Goal: Check status: Check status

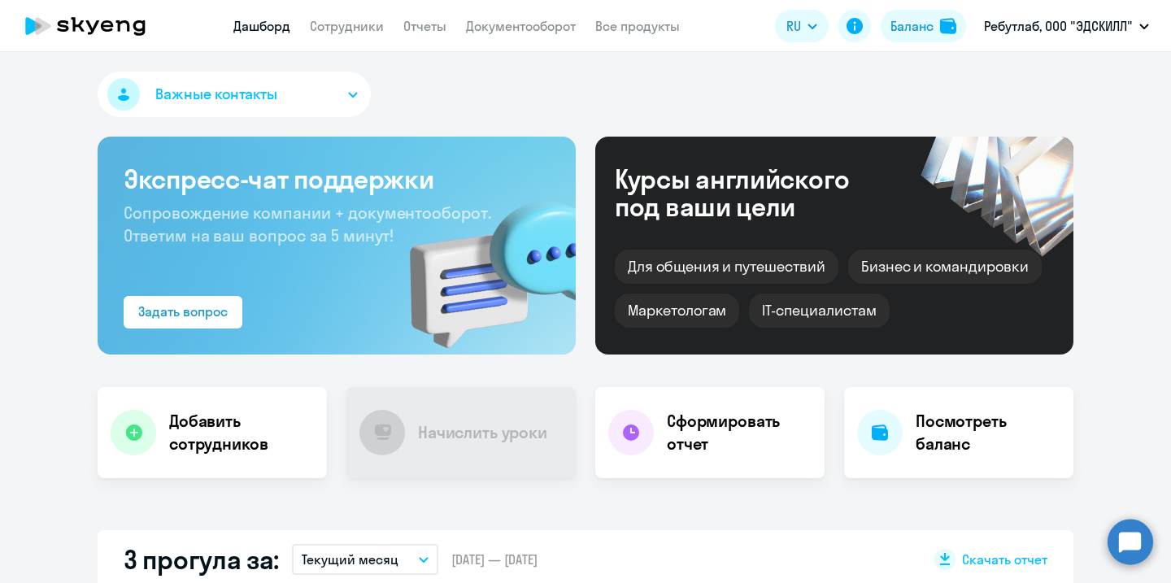
select select "30"
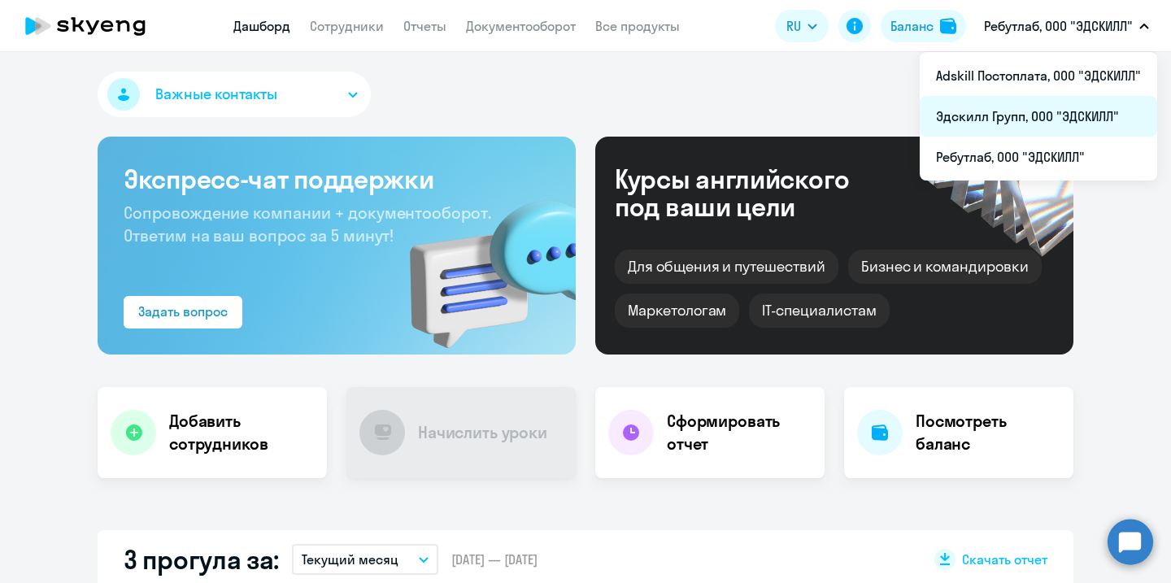
click at [1017, 116] on li "Эдскилл Групп, ООО "ЭДСКИЛЛ"" at bounding box center [1037, 116] width 237 height 41
click at [1032, 96] on li "Эдскилл Групп, ООО "ЭДСКИЛЛ"" at bounding box center [1037, 116] width 237 height 41
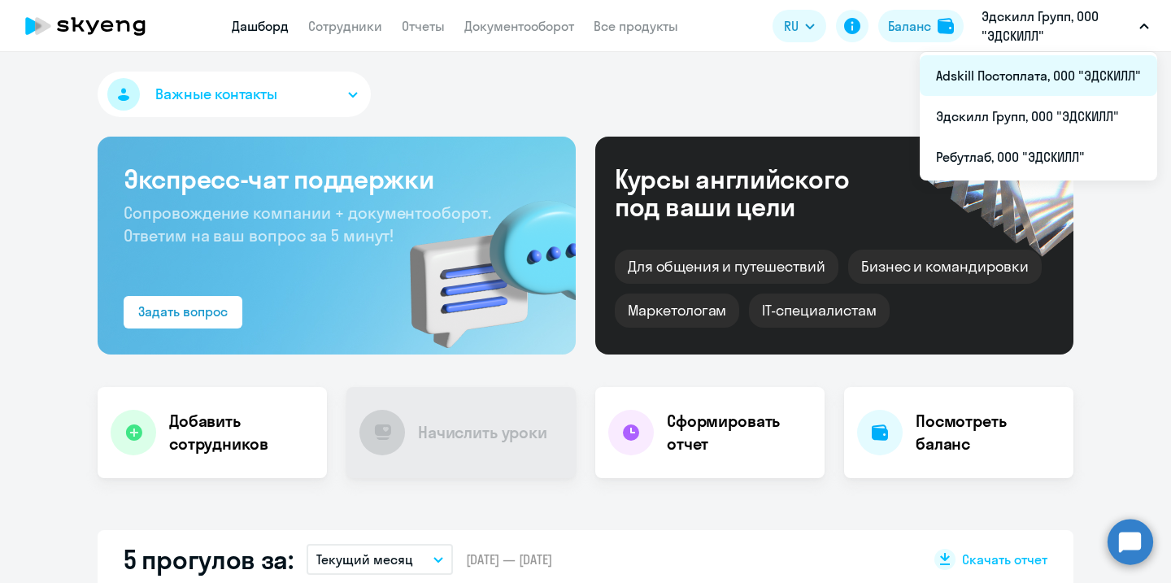
click at [1026, 86] on li "Adskill Постоплата, ООО "ЭДСКИЛЛ"" at bounding box center [1037, 75] width 237 height 41
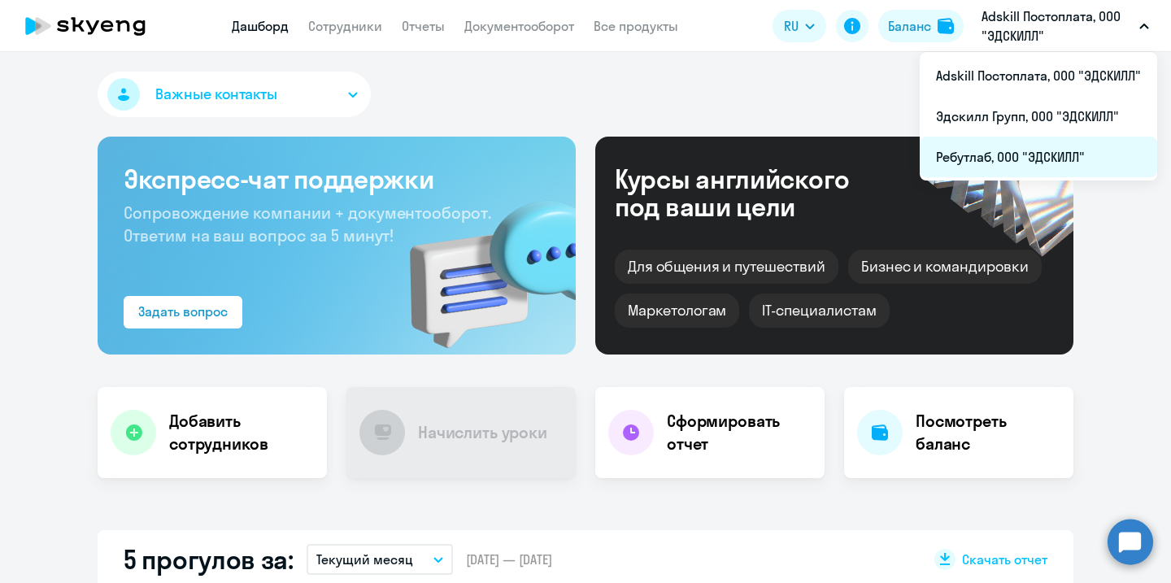
click at [1028, 150] on li "Ребутлаб, ООО "ЭДСКИЛЛ"" at bounding box center [1037, 157] width 237 height 41
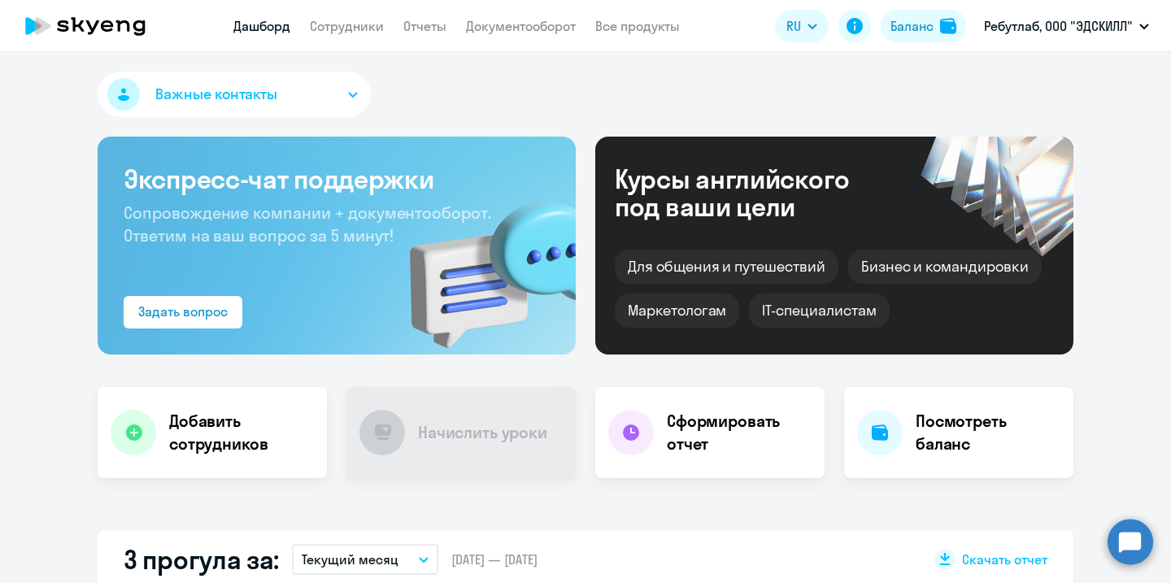
select select "30"
